Goal: Information Seeking & Learning: Compare options

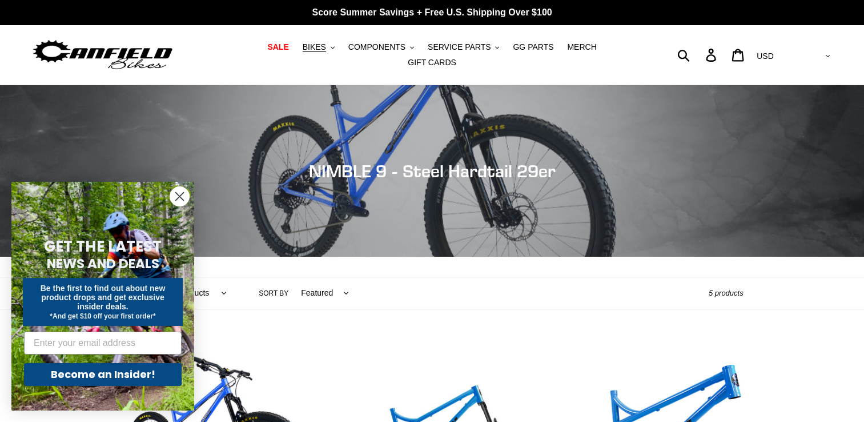
scroll to position [368, 0]
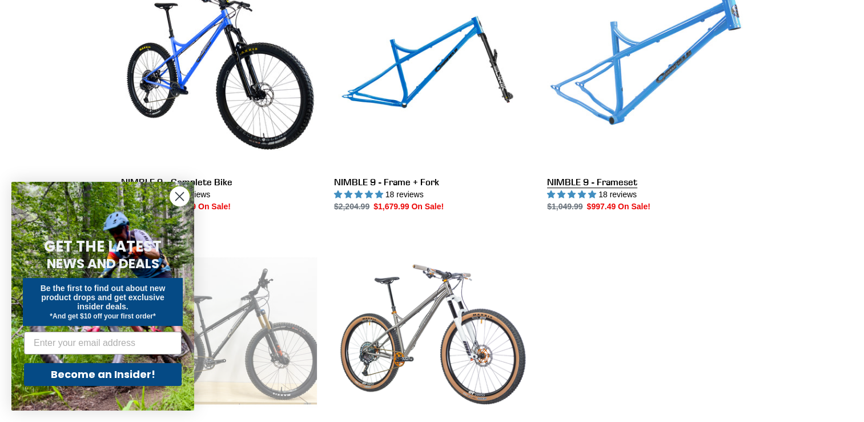
click at [622, 61] on link "NIMBLE 9 - Frameset" at bounding box center [645, 92] width 196 height 240
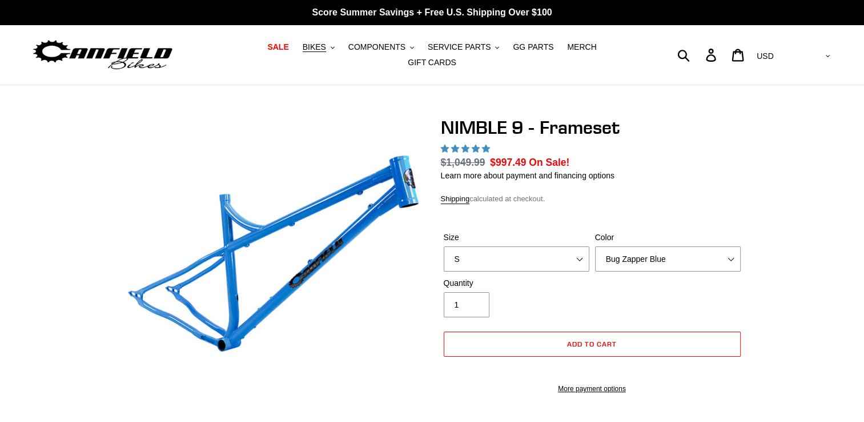
select select "highest-rating"
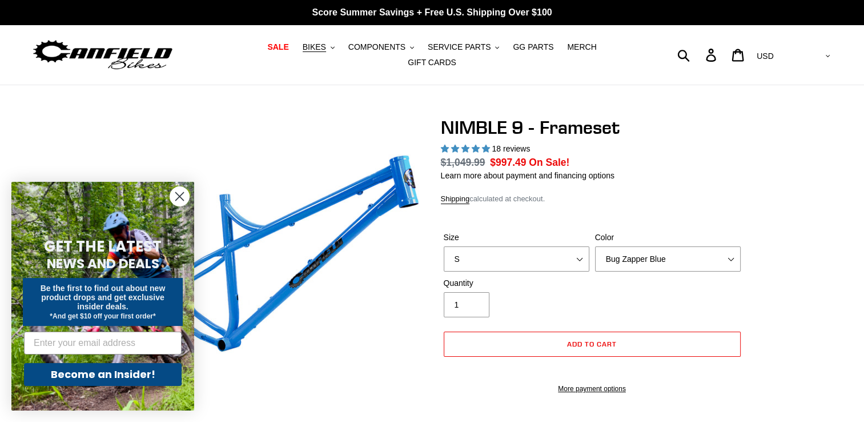
click at [175, 195] on circle "Close dialog" at bounding box center [179, 196] width 19 height 19
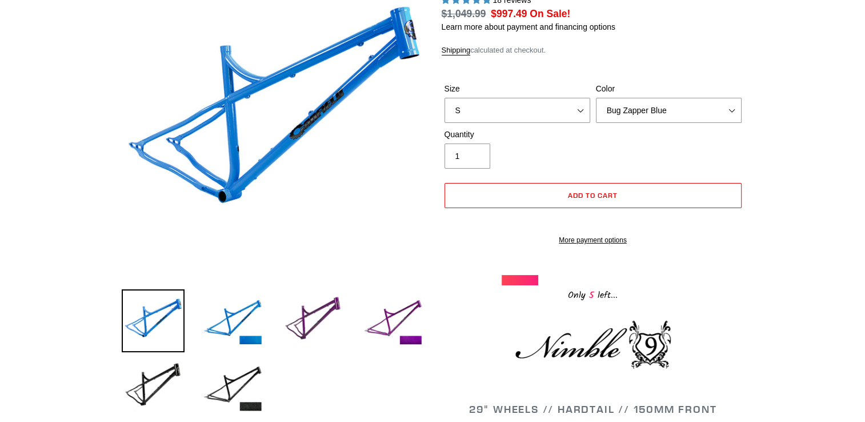
scroll to position [153, 0]
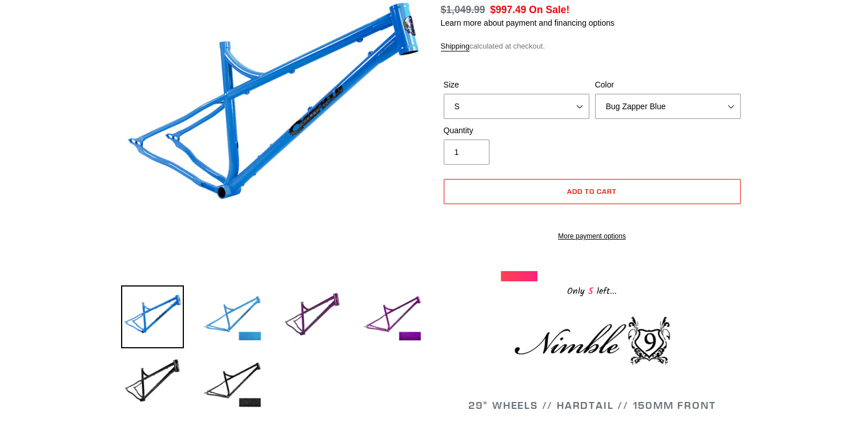
click at [248, 306] on img at bounding box center [232, 316] width 63 height 63
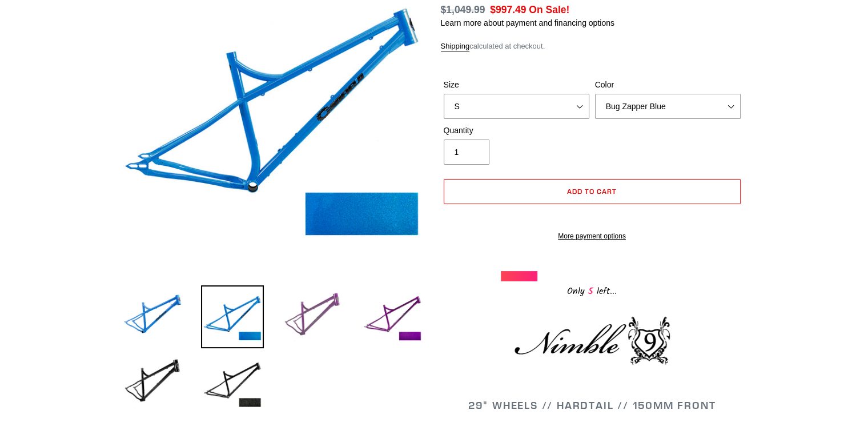
click at [315, 316] on img at bounding box center [312, 316] width 63 height 63
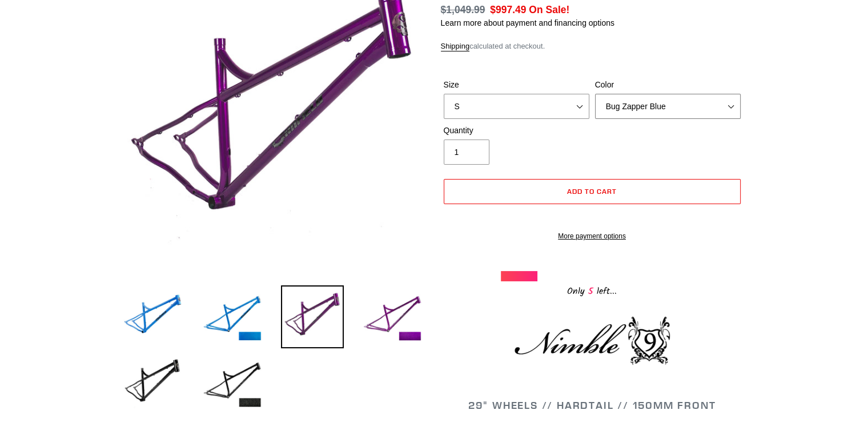
click at [681, 104] on select "Bug Zapper Blue Purple Haze -Sold Out Galaxy Black" at bounding box center [668, 106] width 146 height 25
click at [595, 94] on select "Bug Zapper Blue Purple Haze -Sold Out Galaxy Black" at bounding box center [668, 106] width 146 height 25
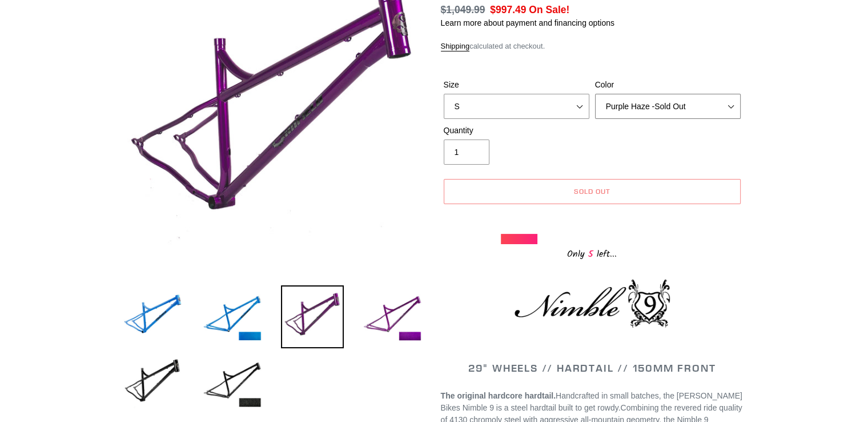
click at [645, 99] on select "Bug Zapper Blue Purple Haze -Sold Out Galaxy Black" at bounding box center [668, 106] width 146 height 25
select select "Galaxy Black"
click at [595, 94] on select "Bug Zapper Blue Purple Haze -Sold Out Galaxy Black" at bounding box center [668, 106] width 146 height 25
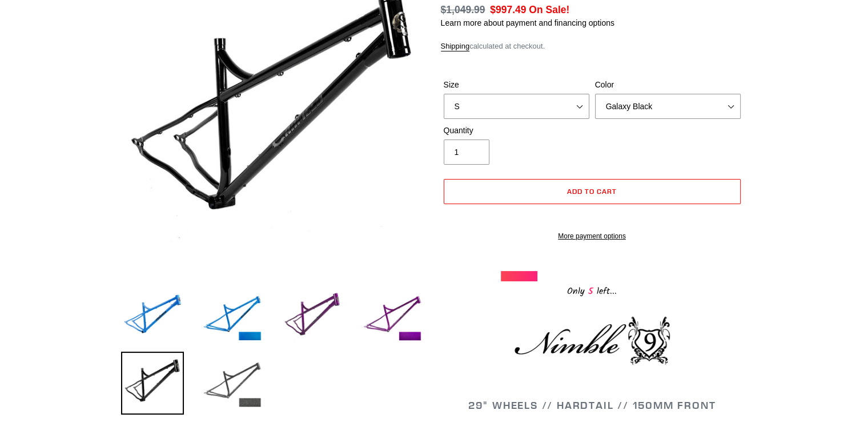
click at [220, 379] on img at bounding box center [232, 382] width 63 height 63
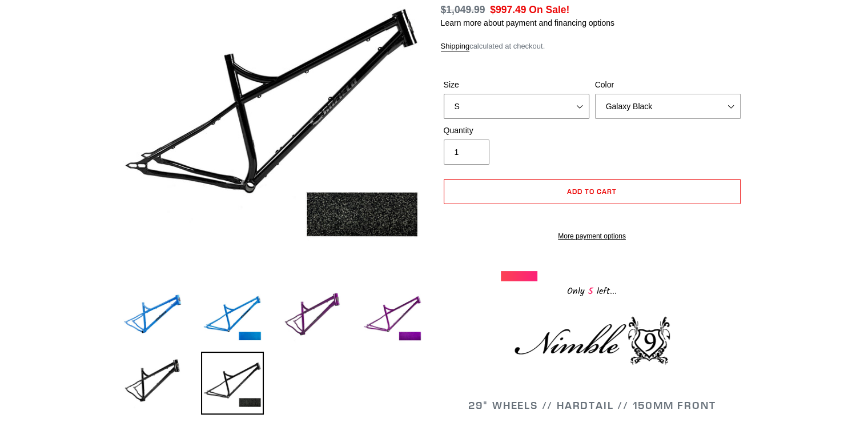
click at [569, 103] on select "S M L XL" at bounding box center [517, 106] width 146 height 25
select select "M"
click at [444, 94] on select "S M L XL" at bounding box center [517, 106] width 146 height 25
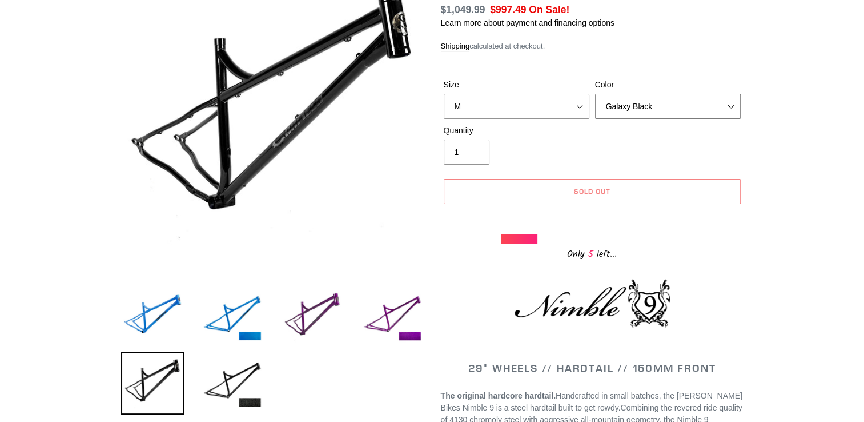
click at [669, 97] on select "Bug Zapper Blue Purple Haze -Sold Out Galaxy Black" at bounding box center [668, 106] width 146 height 25
click at [595, 94] on select "Bug Zapper Blue Purple Haze -Sold Out Galaxy Black" at bounding box center [668, 106] width 146 height 25
click at [673, 94] on select "Bug Zapper Blue Purple Haze -Sold Out Galaxy Black" at bounding box center [668, 106] width 146 height 25
click at [595, 94] on select "Bug Zapper Blue Purple Haze -Sold Out Galaxy Black" at bounding box center [668, 106] width 146 height 25
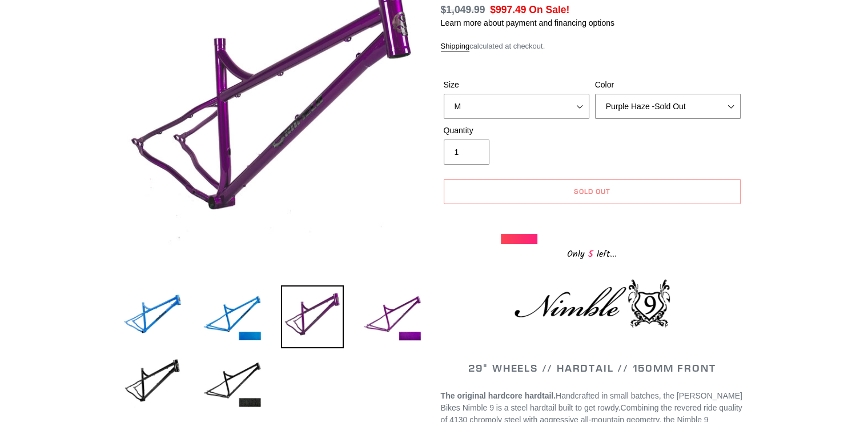
click at [681, 99] on select "Bug Zapper Blue Purple Haze -Sold Out Galaxy Black" at bounding box center [668, 106] width 146 height 25
select select "Galaxy Black"
click at [595, 94] on select "Bug Zapper Blue Purple Haze -Sold Out Galaxy Black" at bounding box center [668, 106] width 146 height 25
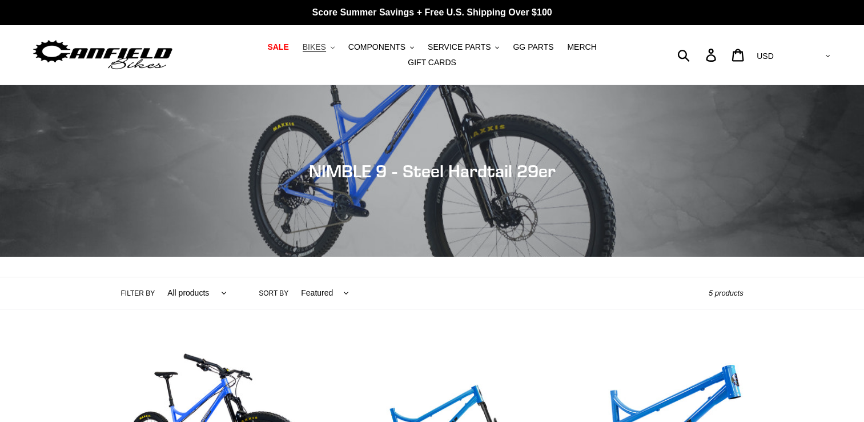
click at [303, 52] on span "BIKES" at bounding box center [314, 47] width 23 height 10
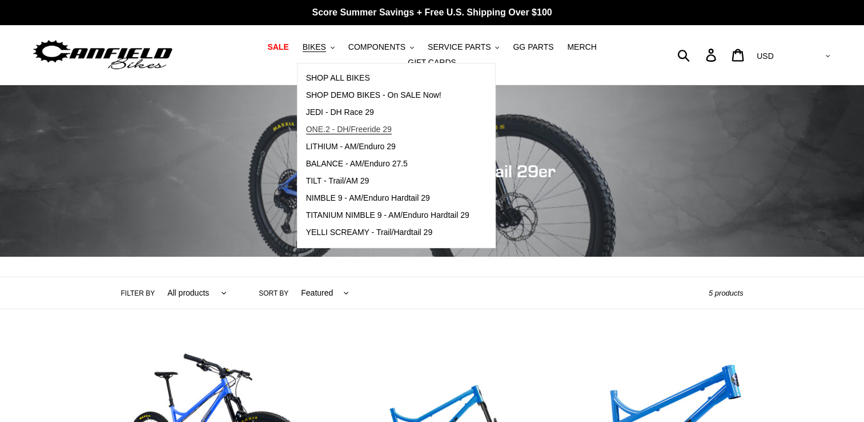
click at [335, 134] on span "ONE.2 - DH/Freeride 29" at bounding box center [349, 130] width 86 height 10
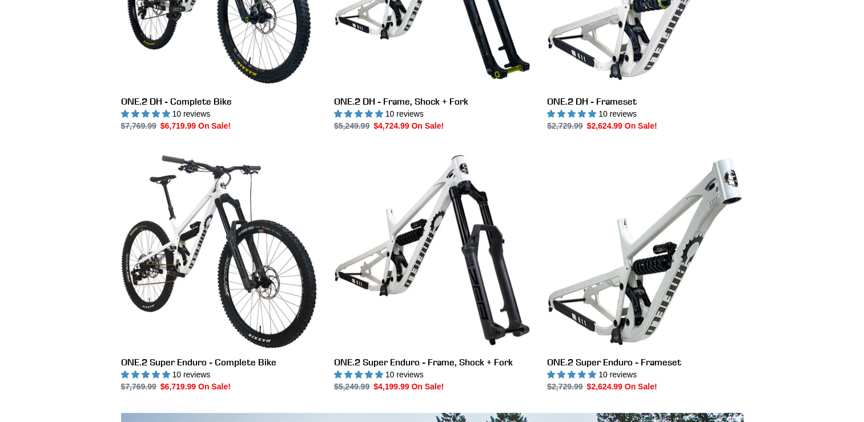
scroll to position [542, 0]
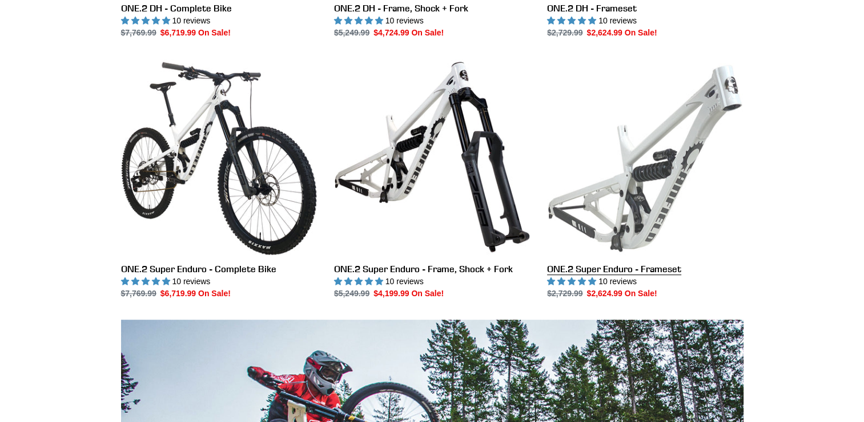
click at [640, 228] on link "ONE.2 Super Enduro - Frameset" at bounding box center [645, 179] width 196 height 240
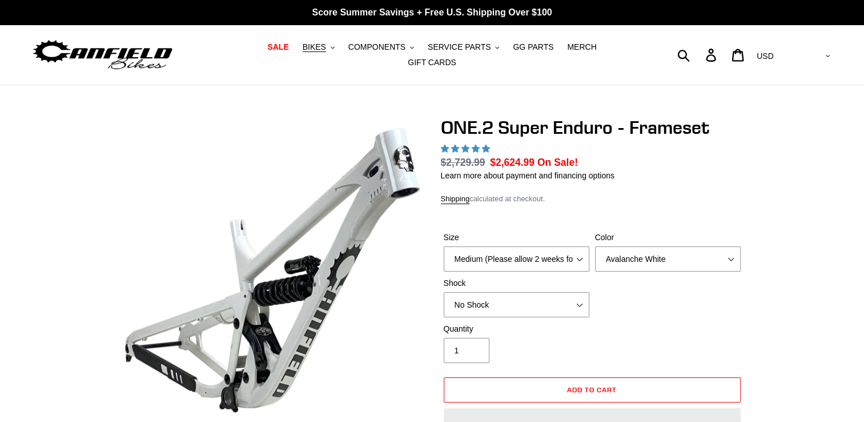
select select "highest-rating"
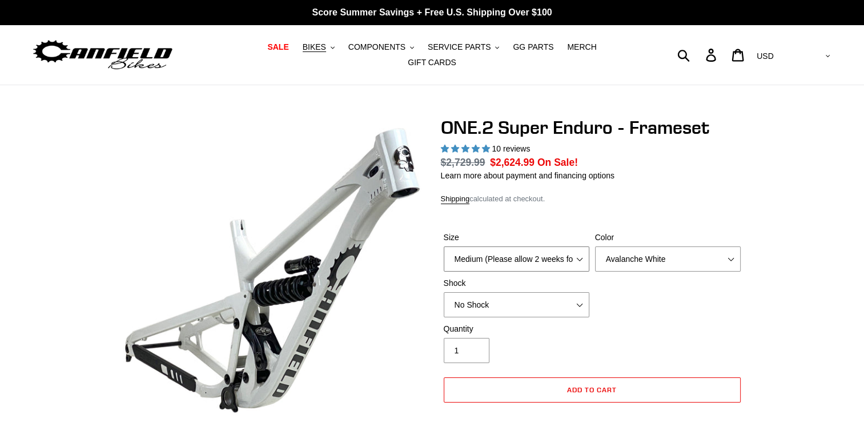
click at [567, 250] on select "Medium (Please allow 2 weeks for delivery) Large (Sold Out)" at bounding box center [517, 258] width 146 height 25
click at [684, 259] on select "Avalanche White Bentonite Grey" at bounding box center [668, 258] width 146 height 25
click at [595, 246] on select "Avalanche White Bentonite Grey" at bounding box center [668, 258] width 146 height 25
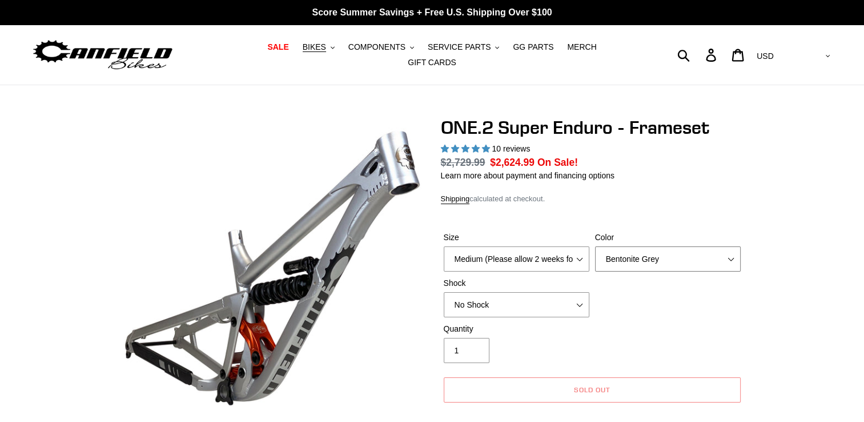
click at [636, 249] on select "Avalanche White Bentonite Grey" at bounding box center [668, 258] width 146 height 25
select select "Avalanche White"
click at [595, 246] on select "Avalanche White Bentonite Grey" at bounding box center [668, 258] width 146 height 25
click at [562, 295] on select "No Shock RockShox Vivid Coil" at bounding box center [517, 304] width 146 height 25
select select "RockShox Vivid Coil"
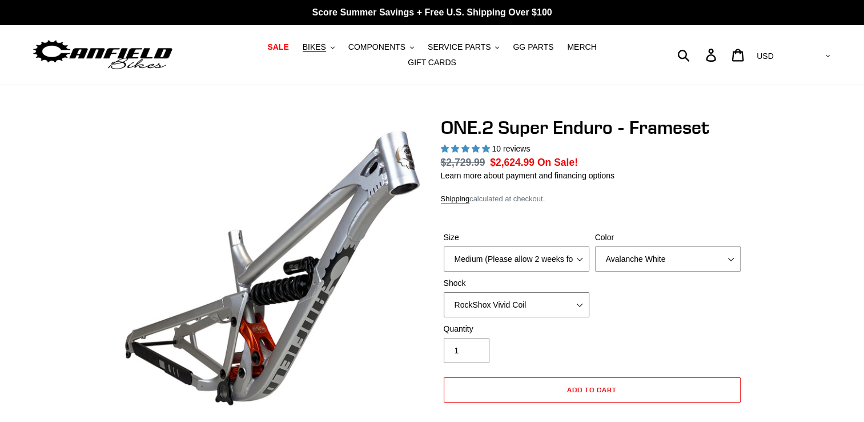
click at [444, 292] on select "No Shock RockShox Vivid Coil" at bounding box center [517, 304] width 146 height 25
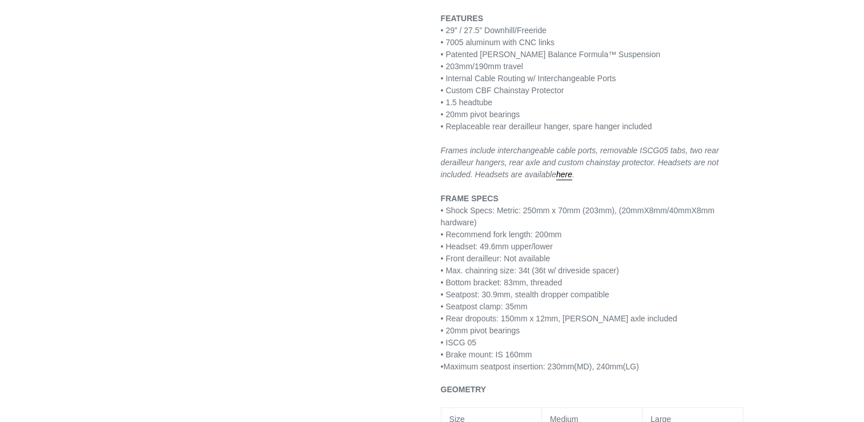
scroll to position [1, 0]
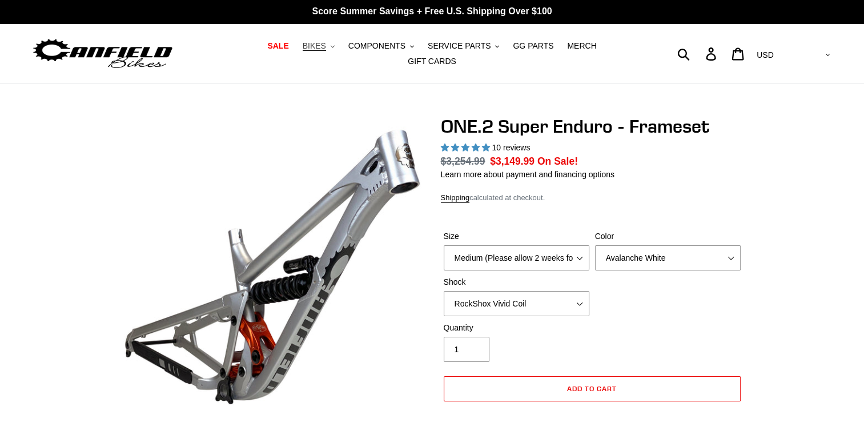
click at [303, 51] on span "BIKES" at bounding box center [314, 46] width 23 height 10
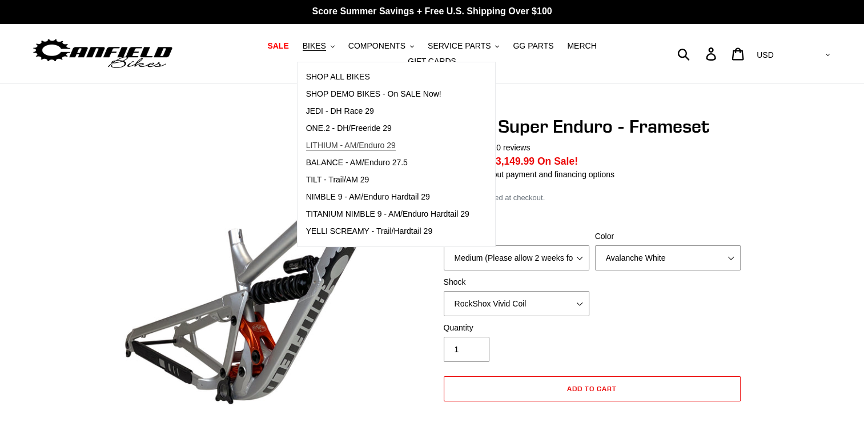
click at [332, 143] on link "LITHIUM - AM/Enduro 29" at bounding box center [388, 145] width 181 height 17
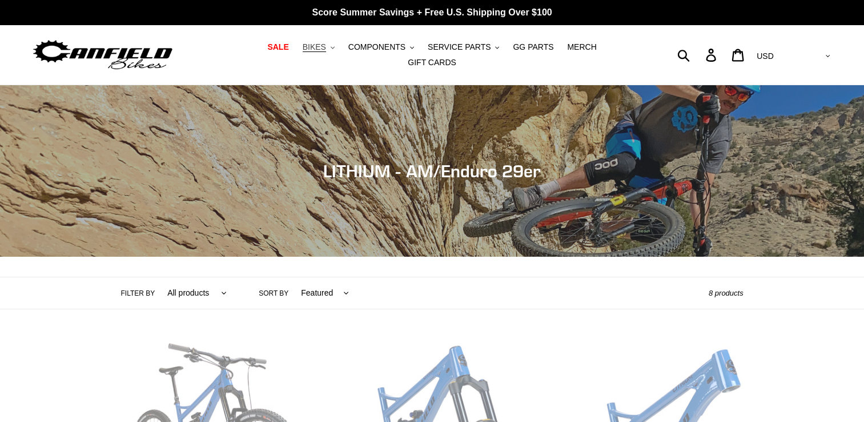
click at [303, 52] on span "BIKES" at bounding box center [314, 47] width 23 height 10
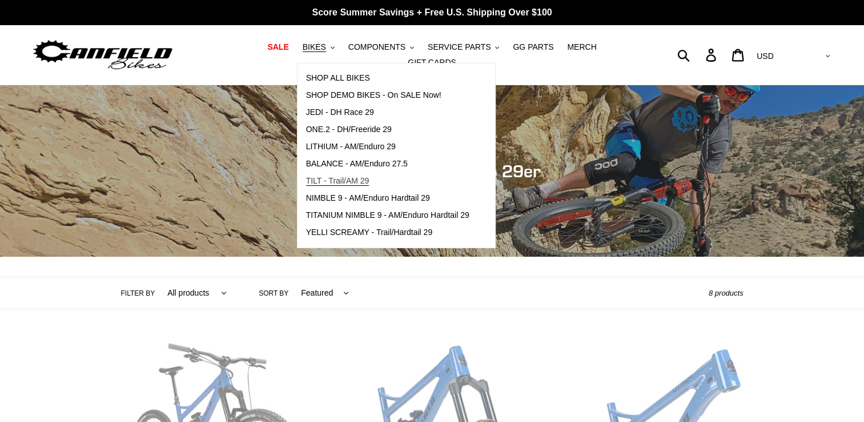
click at [315, 183] on span "TILT - Trail/AM 29" at bounding box center [337, 181] width 63 height 10
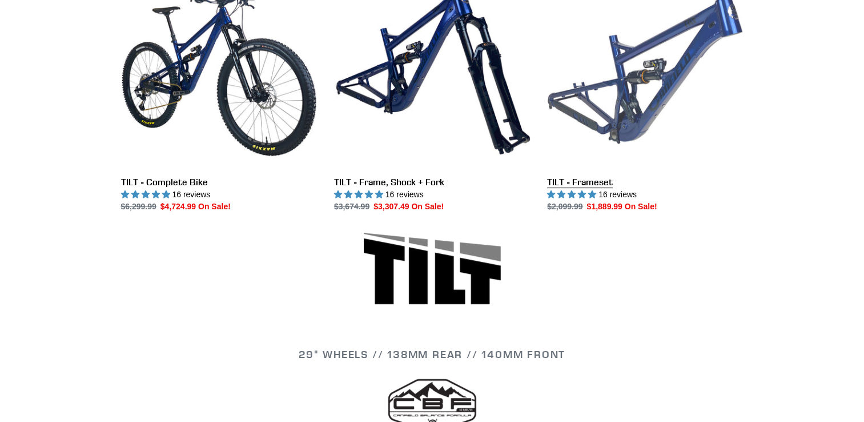
click at [670, 83] on link "TILT - Frameset" at bounding box center [645, 92] width 196 height 240
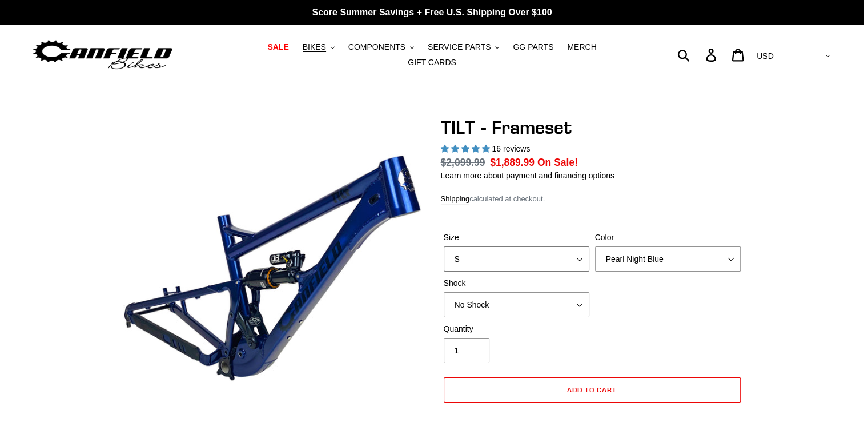
click at [560, 252] on select "S M L XL" at bounding box center [517, 258] width 146 height 25
select select "M"
click at [444, 246] on select "S M L XL" at bounding box center [517, 258] width 146 height 25
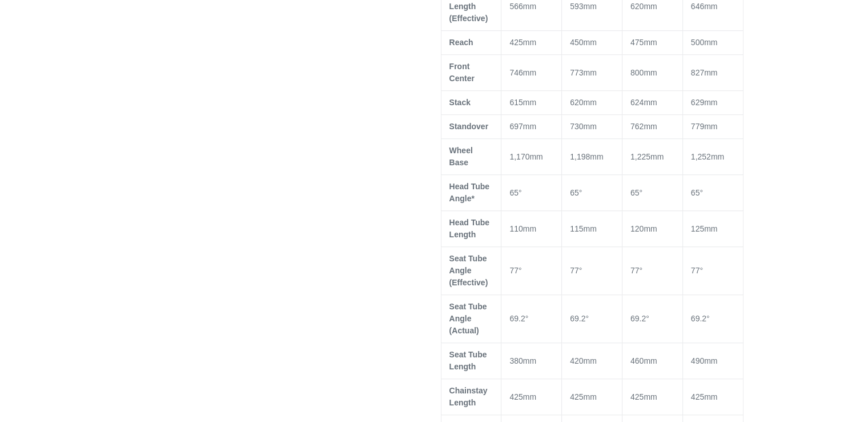
scroll to position [368, 0]
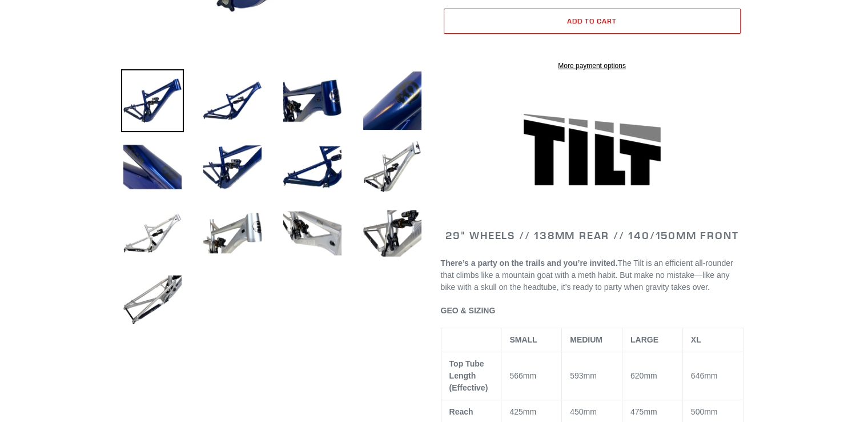
click at [126, 72] on img at bounding box center [152, 100] width 63 height 63
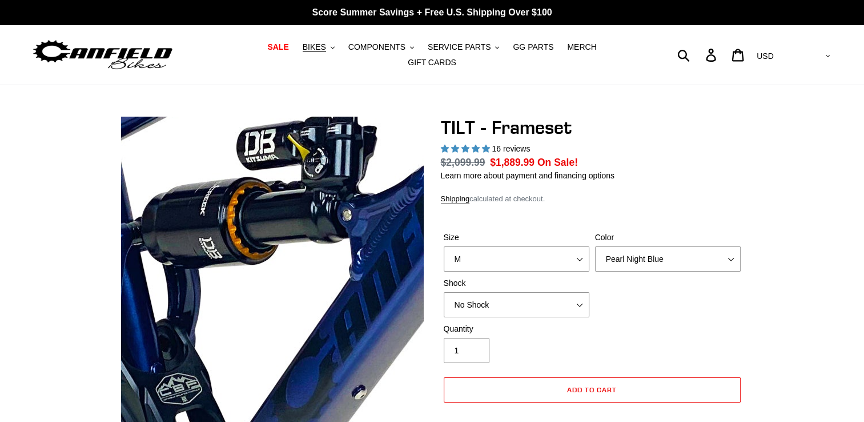
click at [280, 293] on img at bounding box center [249, 182] width 1170 height 1170
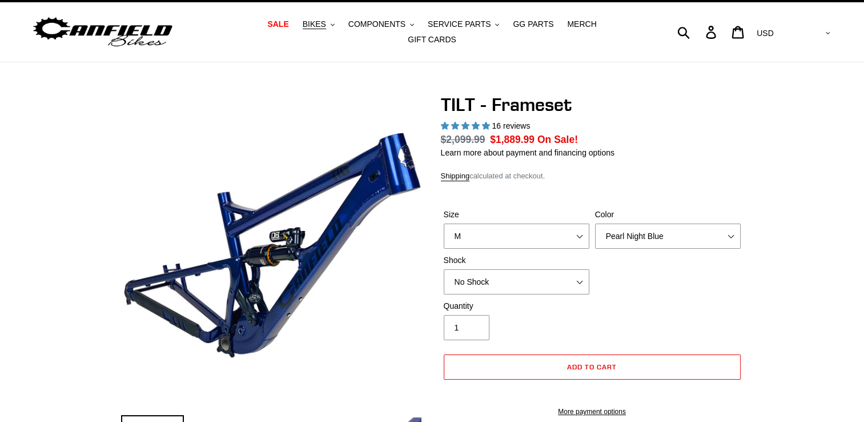
scroll to position [75, 0]
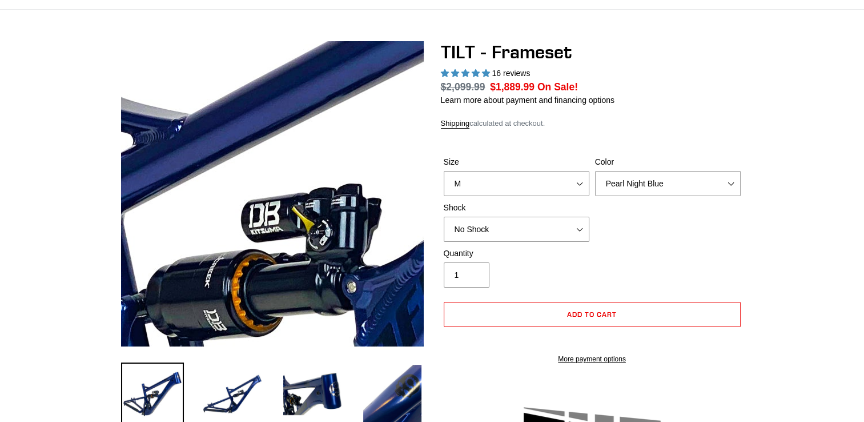
click at [279, 166] on img at bounding box center [253, 254] width 1170 height 1170
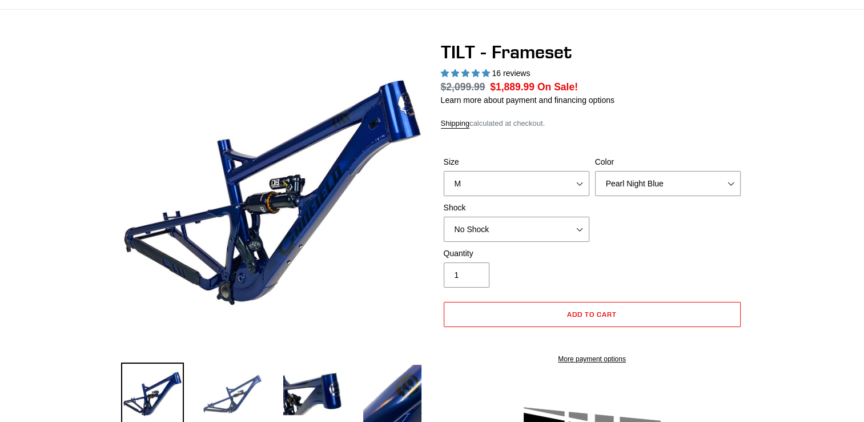
click at [233, 379] on img at bounding box center [232, 393] width 63 height 63
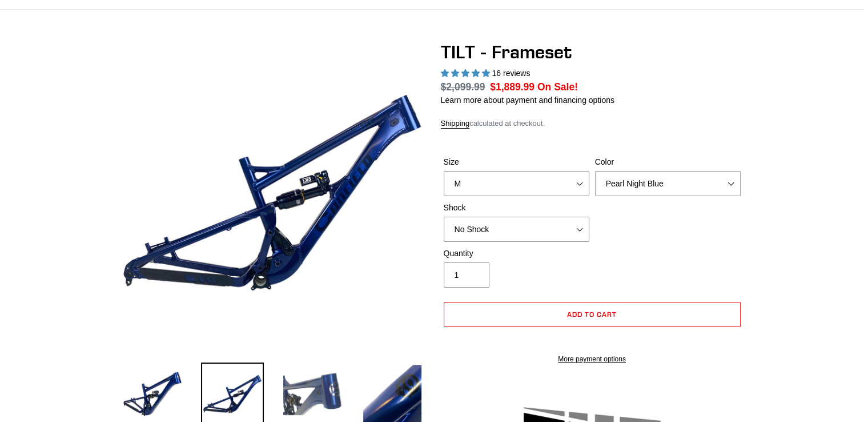
click at [303, 392] on img at bounding box center [312, 393] width 63 height 63
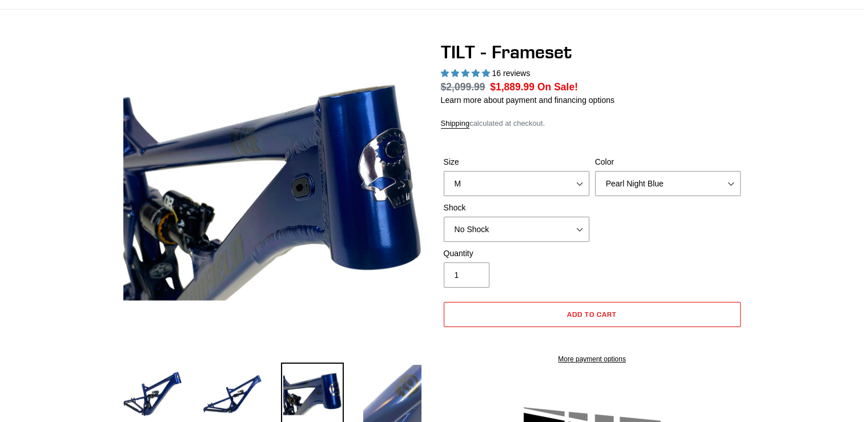
click at [388, 387] on img at bounding box center [392, 393] width 63 height 63
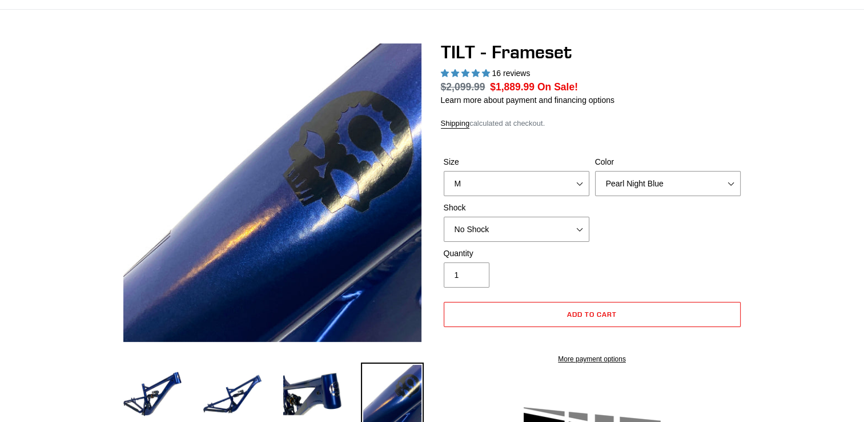
scroll to position [444, 0]
